Goal: Task Accomplishment & Management: Manage account settings

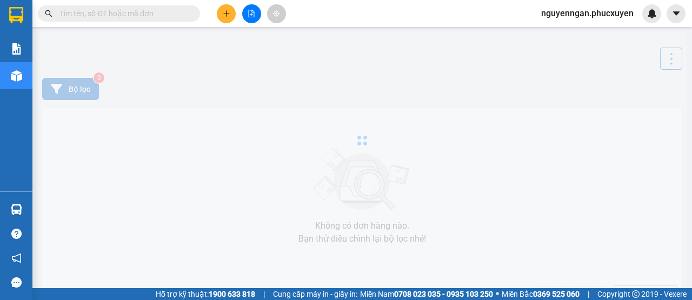
click at [16, 209] on img at bounding box center [16, 209] width 11 height 11
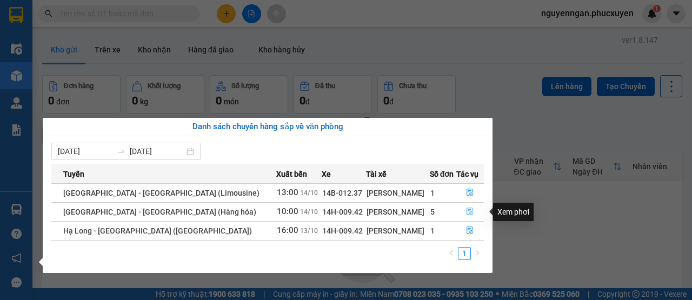
click at [470, 212] on button "button" at bounding box center [470, 211] width 27 height 17
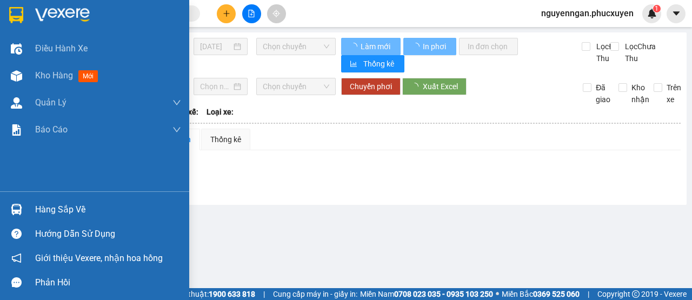
click at [68, 204] on div "Hàng sắp về" at bounding box center [108, 210] width 146 height 16
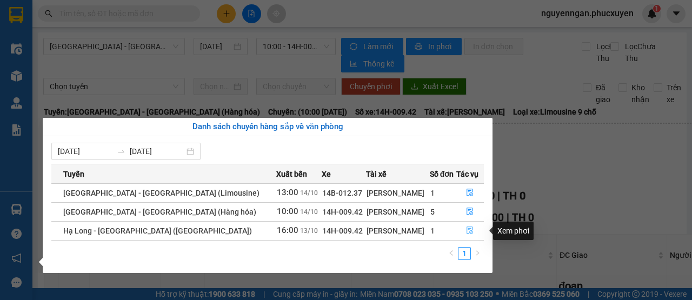
click at [466, 232] on icon "file-done" at bounding box center [470, 231] width 8 height 8
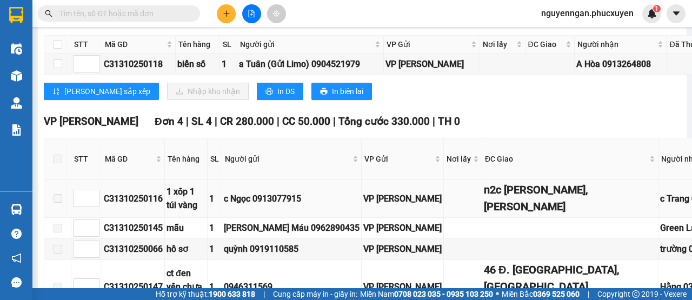
scroll to position [378, 0]
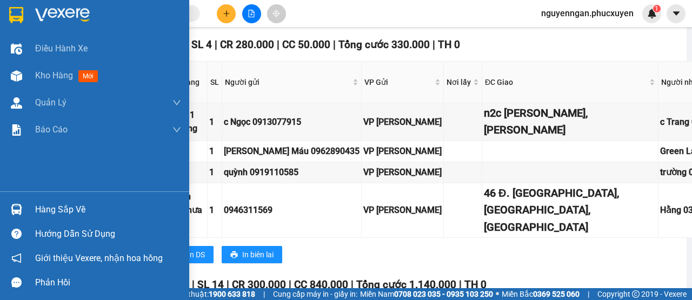
click at [19, 201] on div at bounding box center [16, 209] width 19 height 19
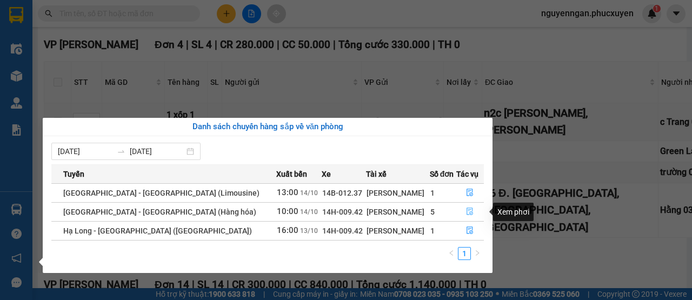
click at [467, 208] on icon "file-done" at bounding box center [470, 212] width 6 height 8
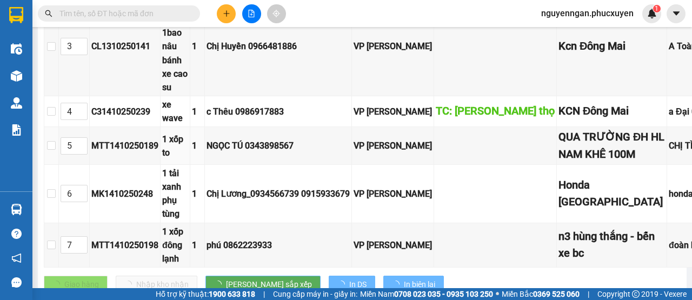
type input "[DATE]"
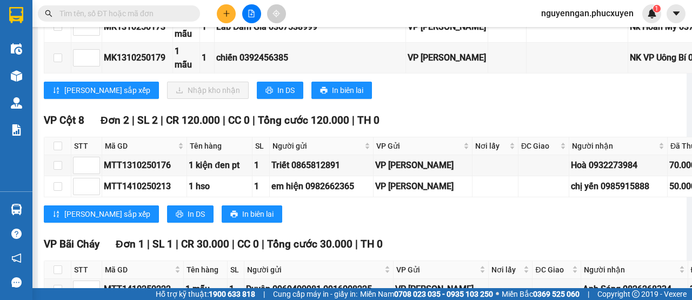
scroll to position [1406, 0]
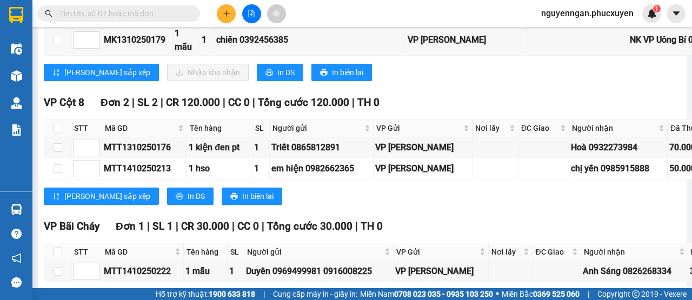
checkbox input "true"
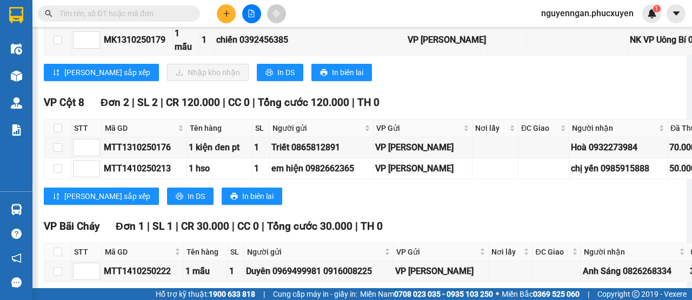
checkbox input "true"
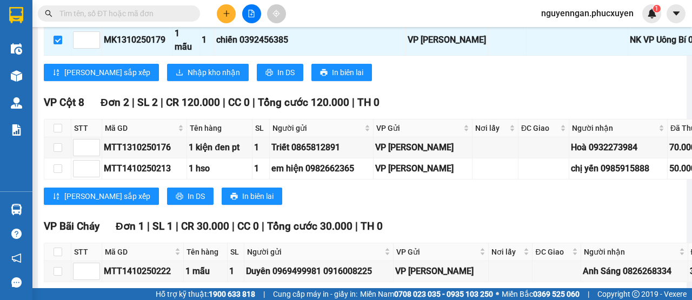
scroll to position [1622, 0]
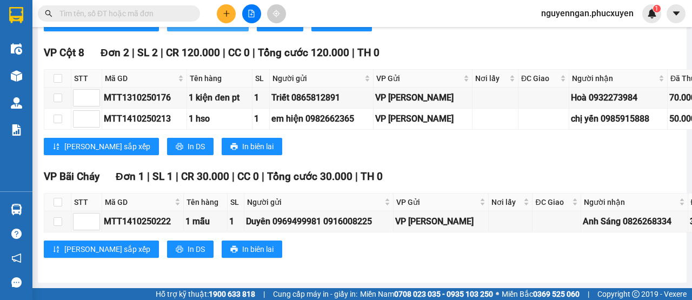
click at [188, 29] on span "Nhập kho nhận" at bounding box center [214, 23] width 52 height 12
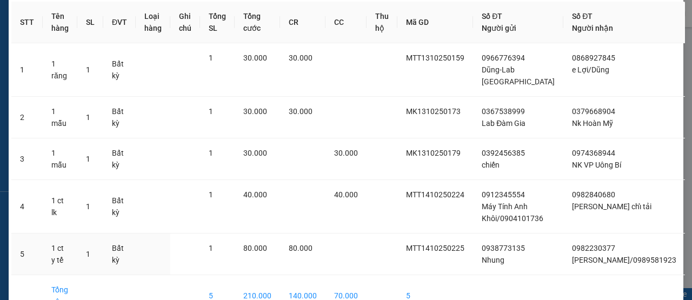
scroll to position [114, 0]
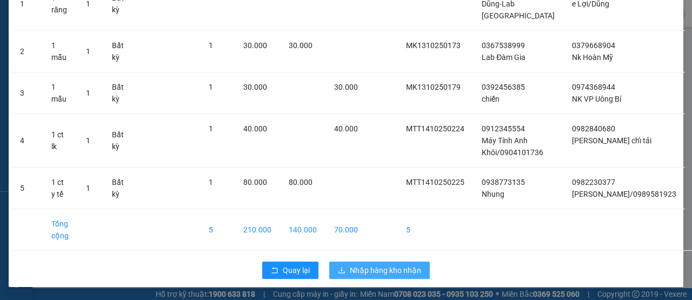
click at [375, 269] on span "Nhập hàng kho nhận" at bounding box center [385, 270] width 71 height 12
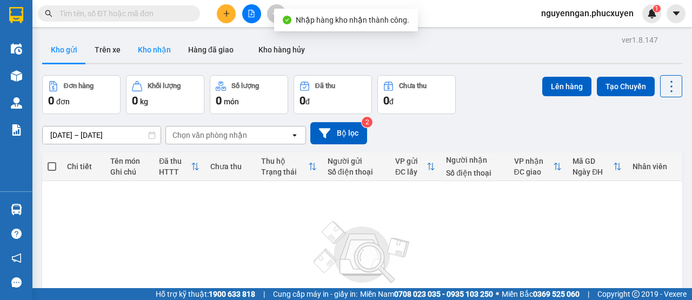
click at [156, 51] on button "Kho nhận" at bounding box center [154, 50] width 50 height 26
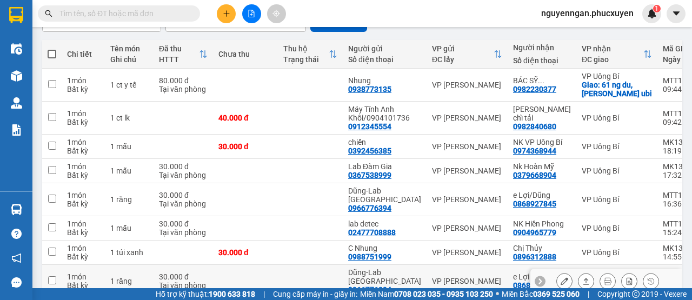
scroll to position [108, 0]
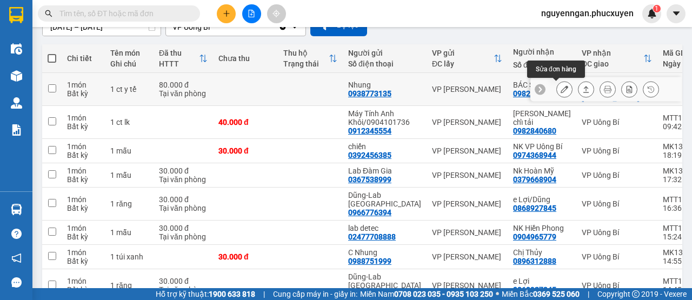
click at [561, 90] on icon at bounding box center [565, 89] width 8 height 8
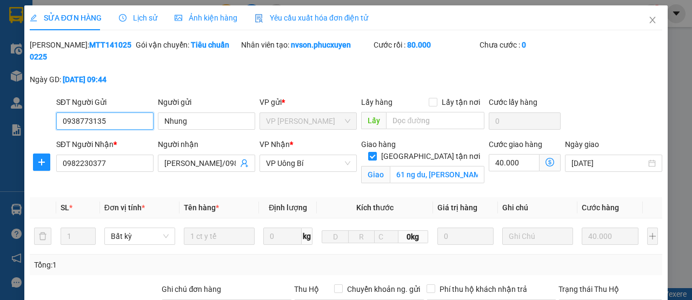
type input "0938773135"
type input "Nhung"
type input "0982230377"
type input "[PERSON_NAME]/0989581923"
checkbox input "true"
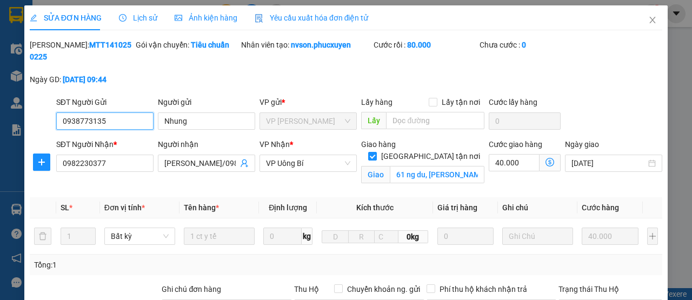
type input "61 ng du, [PERSON_NAME] ubi"
type input "0"
type input "80.000"
drag, startPoint x: 646, startPoint y: 19, endPoint x: 638, endPoint y: 3, distance: 17.7
click at [648, 19] on icon "close" at bounding box center [652, 20] width 9 height 9
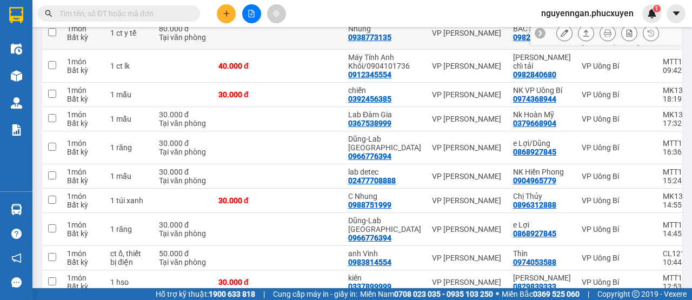
scroll to position [183, 0]
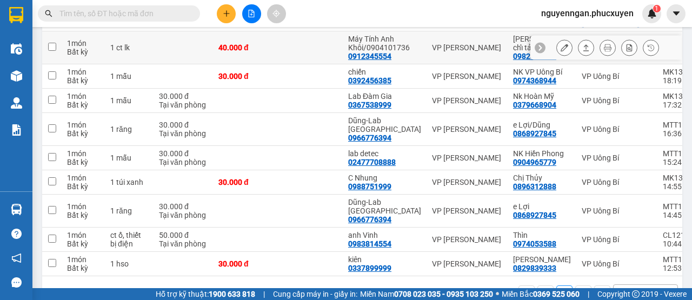
click at [578, 42] on button at bounding box center [585, 47] width 15 height 19
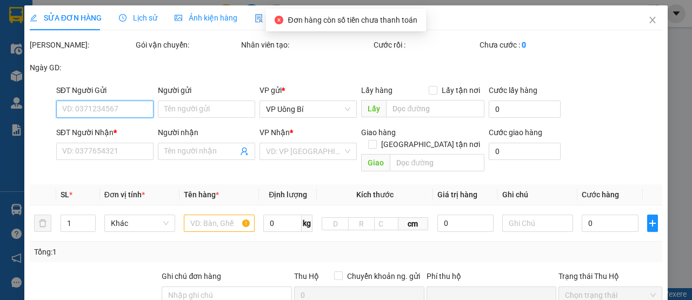
type input "0912345554"
type input "Máy Tính Anh Khôi/0904101736"
type input "0982840680"
type input "[PERSON_NAME] chỉ tải"
type input "0"
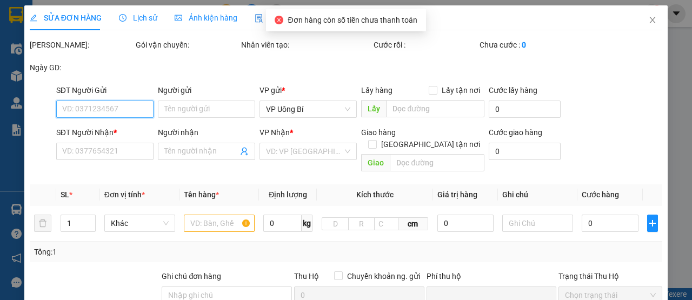
type input "40.000"
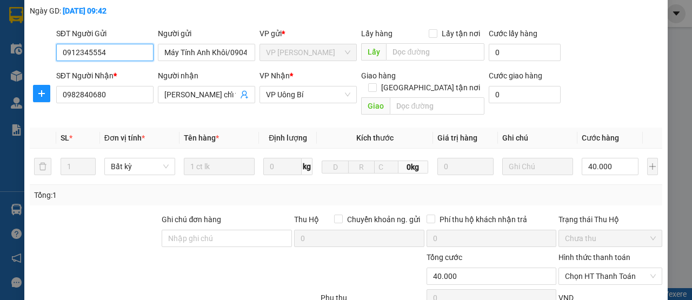
scroll to position [169, 0]
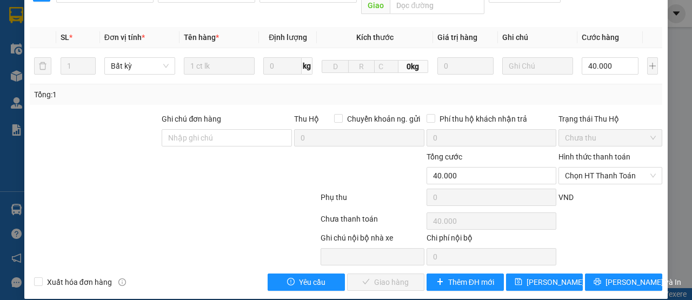
click at [603, 136] on div "Trạng thái Thu Hộ Chưa thu" at bounding box center [610, 132] width 104 height 38
click at [595, 169] on span "Chọn HT Thanh Toán" at bounding box center [610, 176] width 91 height 16
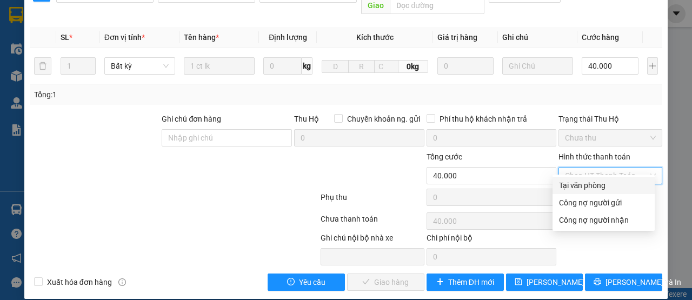
click at [578, 191] on div "Tại văn phòng" at bounding box center [604, 185] width 102 height 17
type input "0"
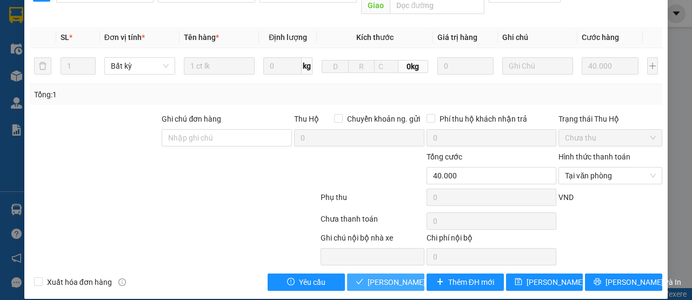
click at [362, 274] on button "[PERSON_NAME] và Giao hàng" at bounding box center [385, 282] width 77 height 17
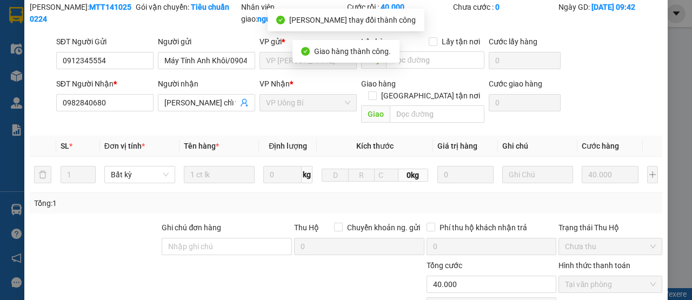
scroll to position [0, 0]
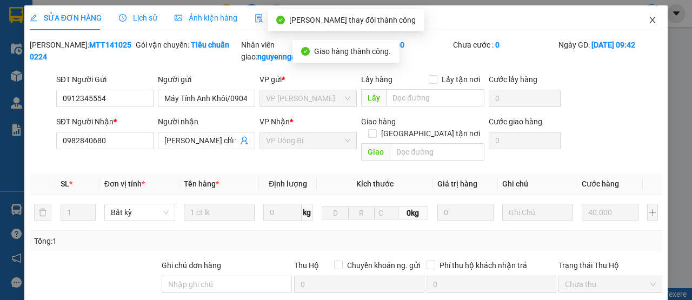
drag, startPoint x: 641, startPoint y: 11, endPoint x: 646, endPoint y: 19, distance: 9.2
click at [641, 13] on span "Close" at bounding box center [652, 20] width 30 height 30
click at [641, 24] on div "Kết quả tìm kiếm ( 0 ) Bộ lọc No Data nguyenngan.phucxuyen 1" at bounding box center [346, 13] width 692 height 27
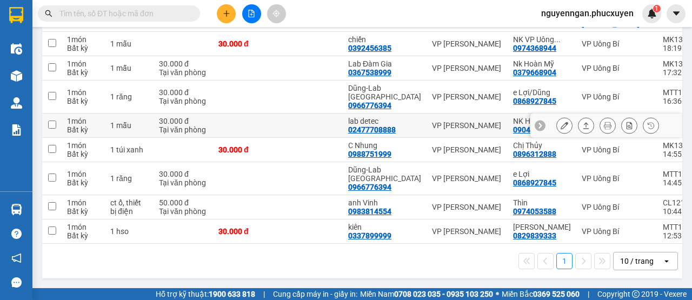
scroll to position [78, 0]
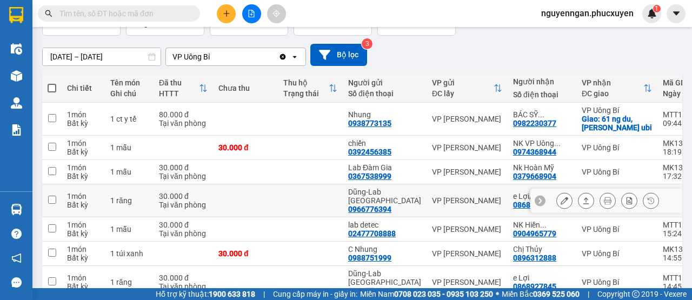
click at [582, 201] on icon at bounding box center [586, 201] width 8 height 8
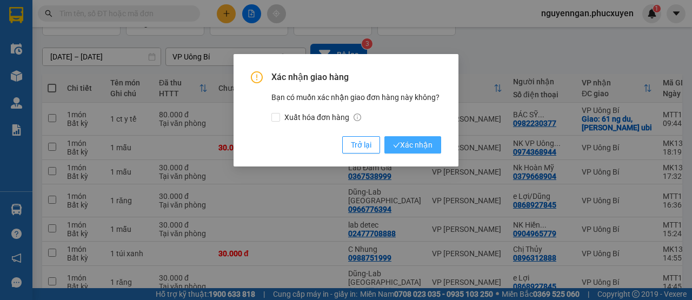
click at [429, 144] on span "Xác nhận" at bounding box center [412, 145] width 39 height 12
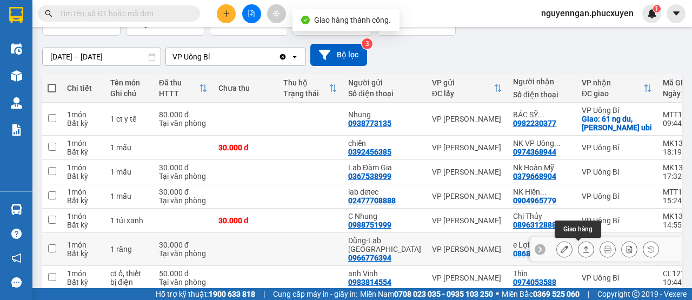
click at [583, 249] on button at bounding box center [585, 249] width 15 height 19
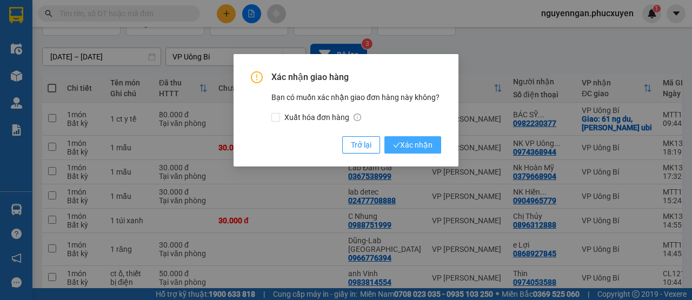
click at [413, 141] on span "Xác nhận" at bounding box center [412, 145] width 39 height 12
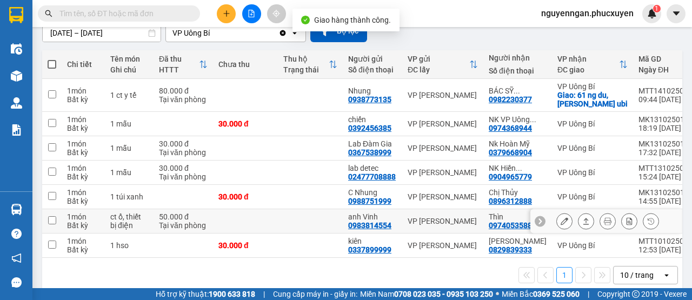
scroll to position [121, 0]
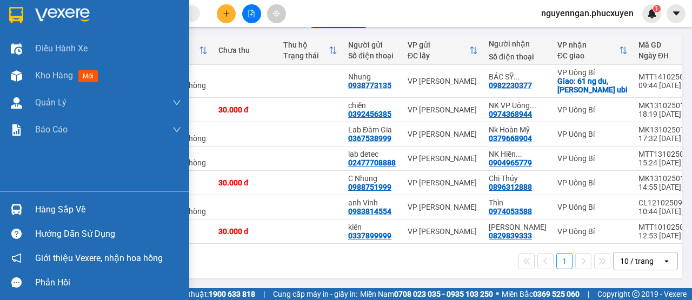
click at [15, 208] on img at bounding box center [16, 209] width 11 height 11
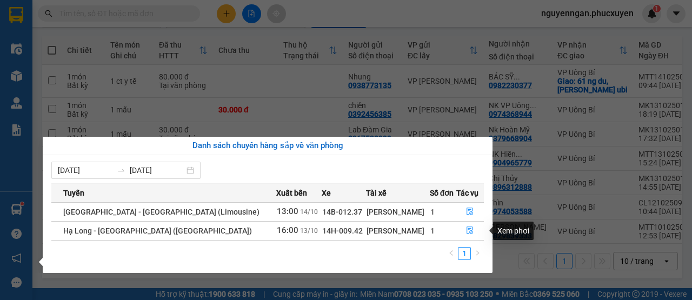
click at [466, 239] on td at bounding box center [470, 230] width 28 height 19
click at [466, 229] on icon "file-done" at bounding box center [470, 231] width 8 height 8
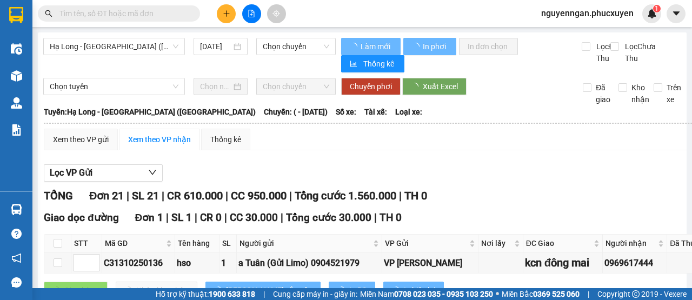
type input "[DATE]"
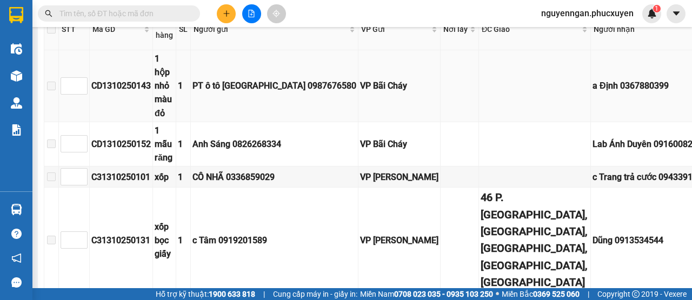
scroll to position [216, 0]
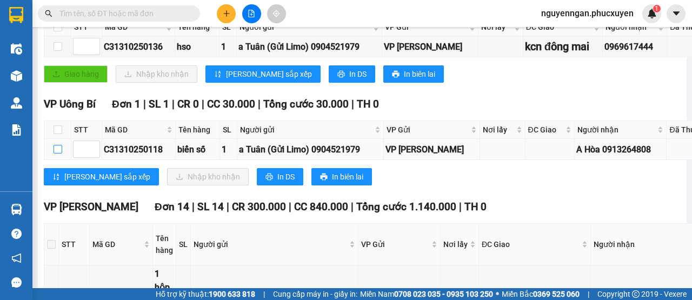
click at [54, 151] on input "checkbox" at bounding box center [58, 149] width 9 height 9
checkbox input "true"
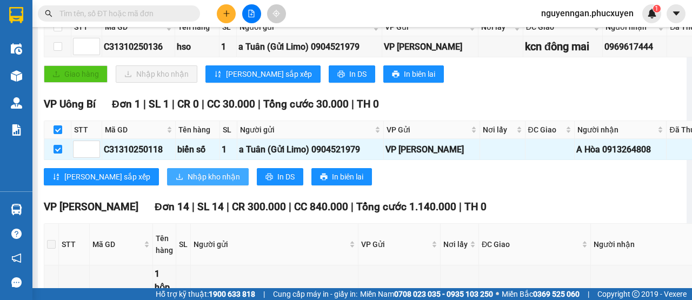
click at [188, 180] on span "Nhập kho nhận" at bounding box center [214, 177] width 52 height 12
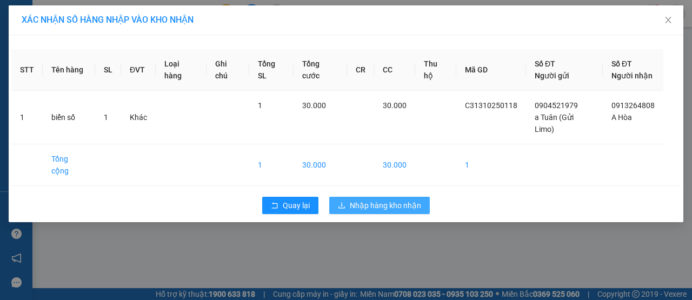
click at [385, 197] on button "Nhập hàng kho nhận" at bounding box center [379, 205] width 101 height 17
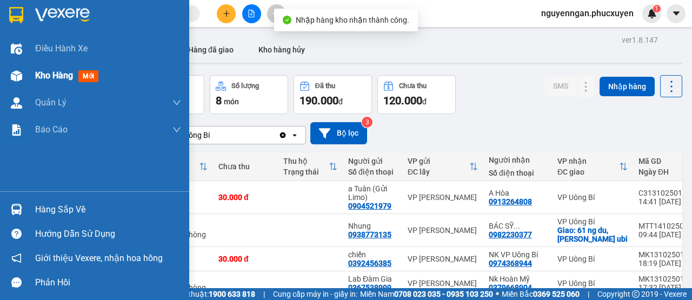
click at [25, 73] on div at bounding box center [16, 75] width 19 height 19
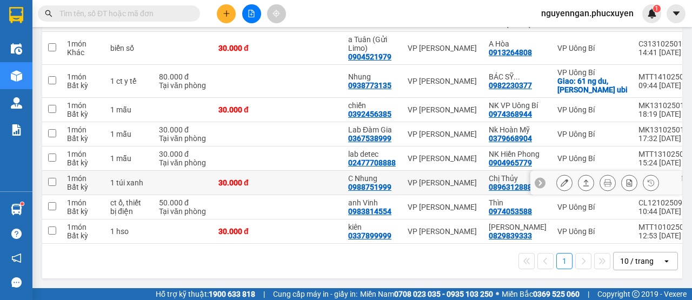
scroll to position [162, 0]
click at [558, 269] on button "1" at bounding box center [564, 261] width 16 height 16
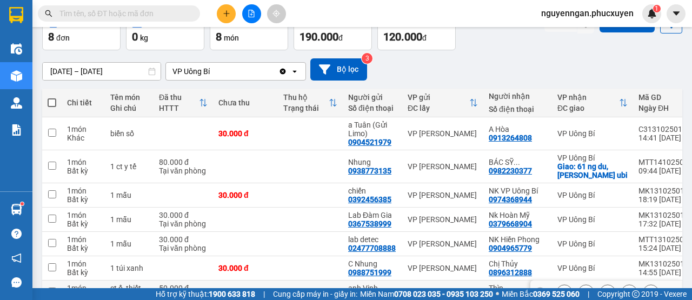
scroll to position [63, 0]
